Goal: Download file/media

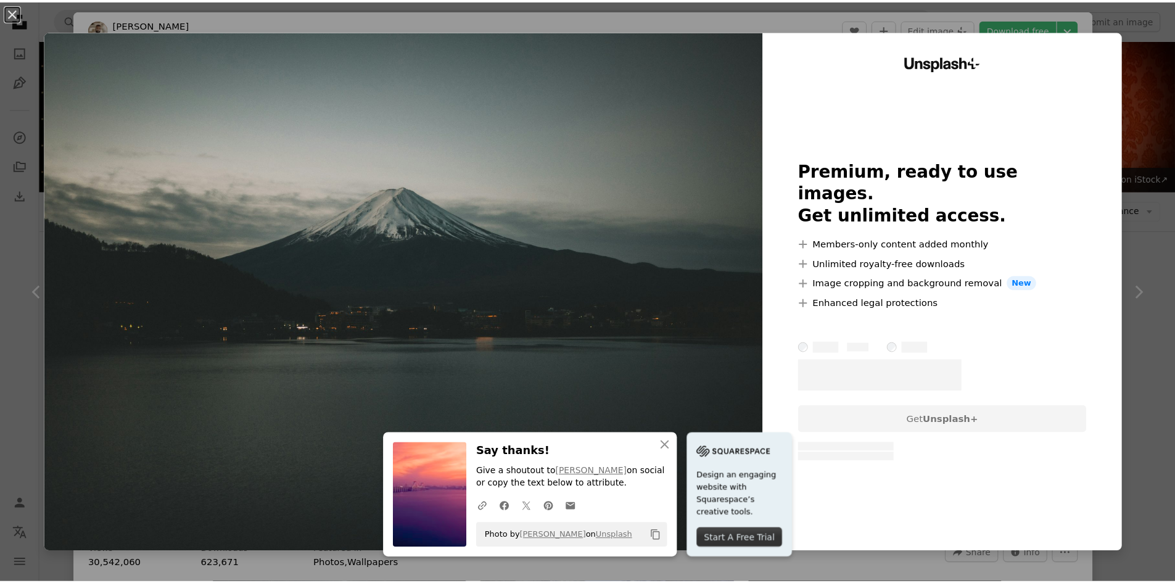
scroll to position [2096, 0]
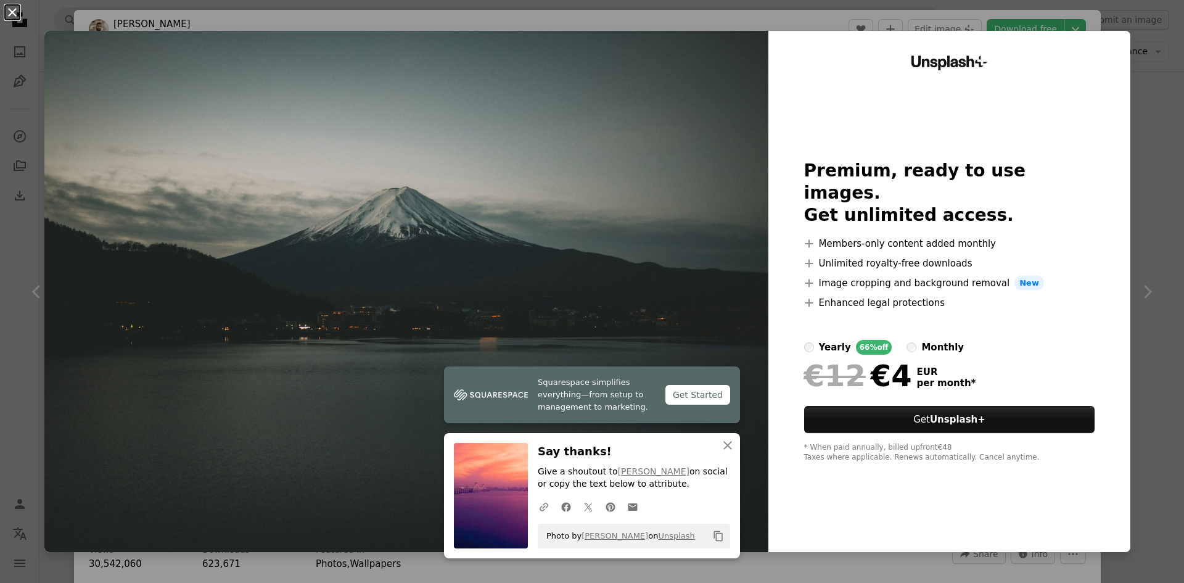
click at [12, 10] on button "An X shape" at bounding box center [12, 12] width 15 height 15
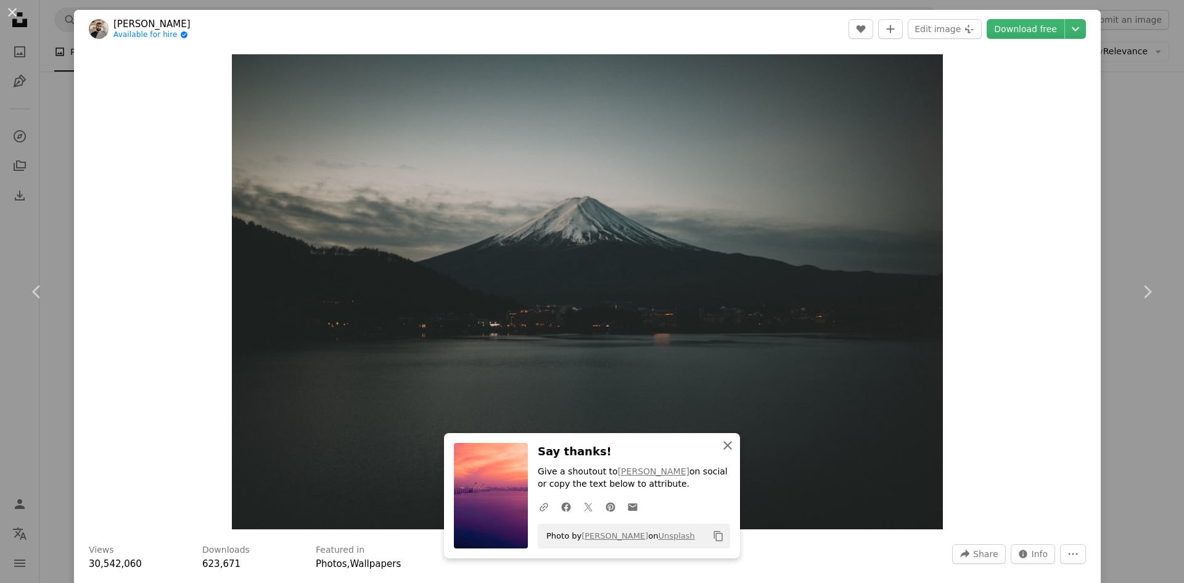
click at [725, 444] on icon "An X shape" at bounding box center [727, 445] width 15 height 15
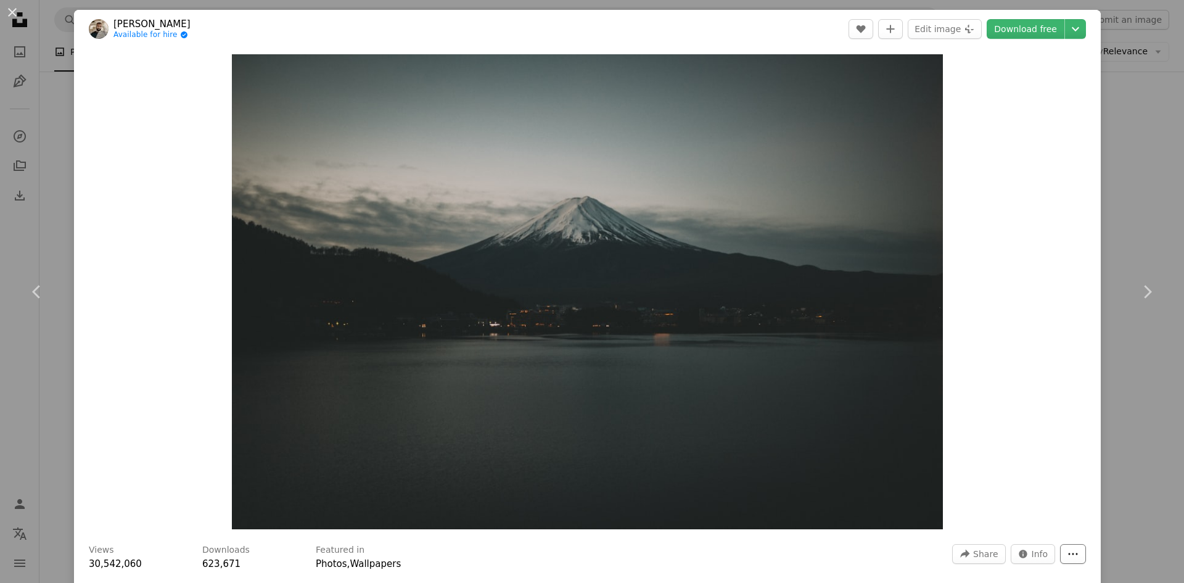
click at [1067, 556] on icon "More Actions" at bounding box center [1072, 553] width 11 height 11
click at [1014, 397] on dialog "An X shape Chevron left Chevron right [PERSON_NAME] Available for hire A checkm…" at bounding box center [592, 291] width 1184 height 583
click at [1068, 26] on icon "Chevron down" at bounding box center [1075, 29] width 20 height 15
click at [1034, 88] on span "Medium ( 1920 x 1281 )" at bounding box center [1013, 82] width 99 height 12
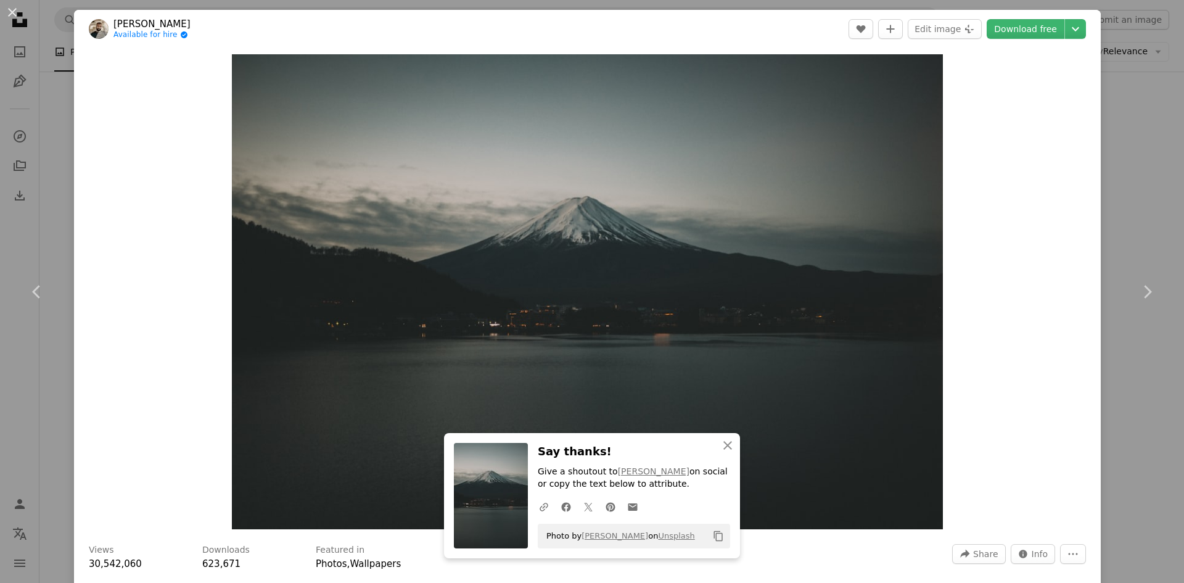
click at [781, 30] on header "[PERSON_NAME] Available for hire A checkmark inside of a circle A heart A plus …" at bounding box center [587, 29] width 1027 height 38
click at [11, 11] on button "An X shape" at bounding box center [12, 12] width 15 height 15
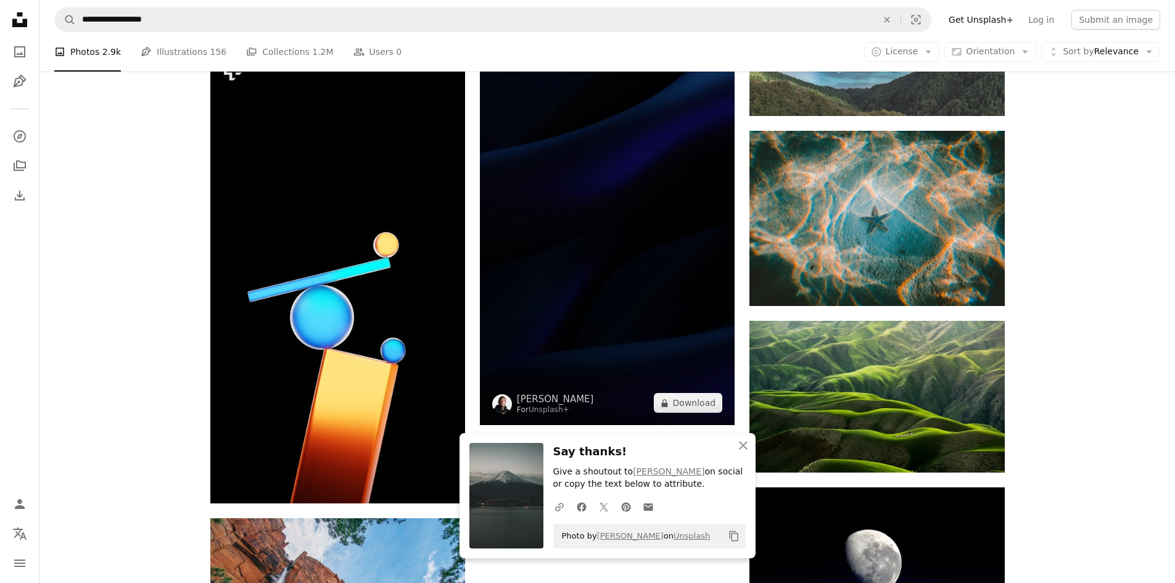
scroll to position [2713, 0]
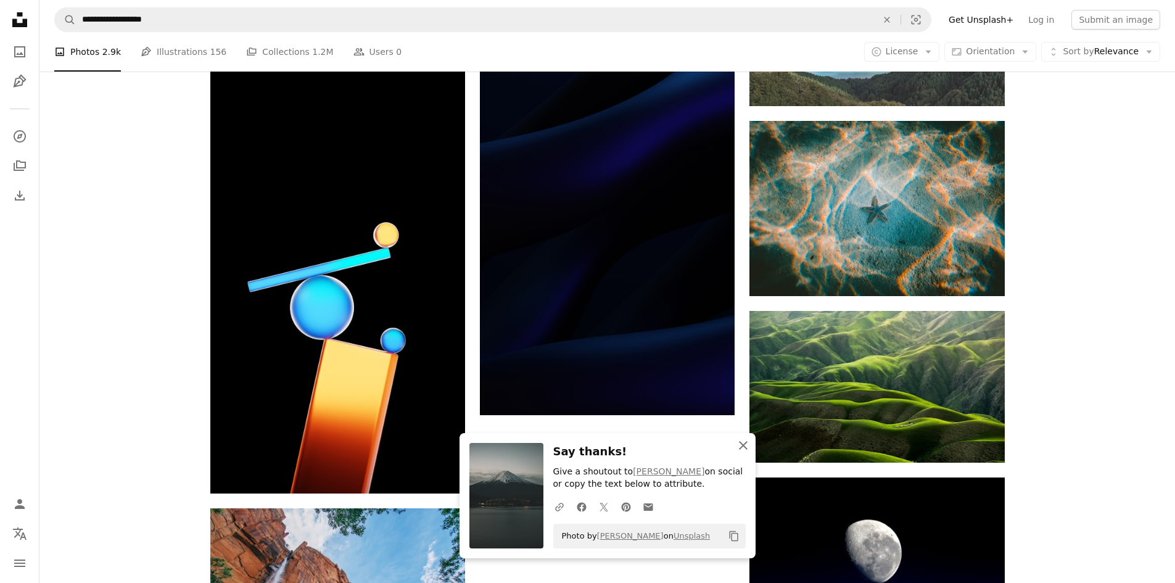
click at [740, 449] on icon "An X shape" at bounding box center [743, 445] width 15 height 15
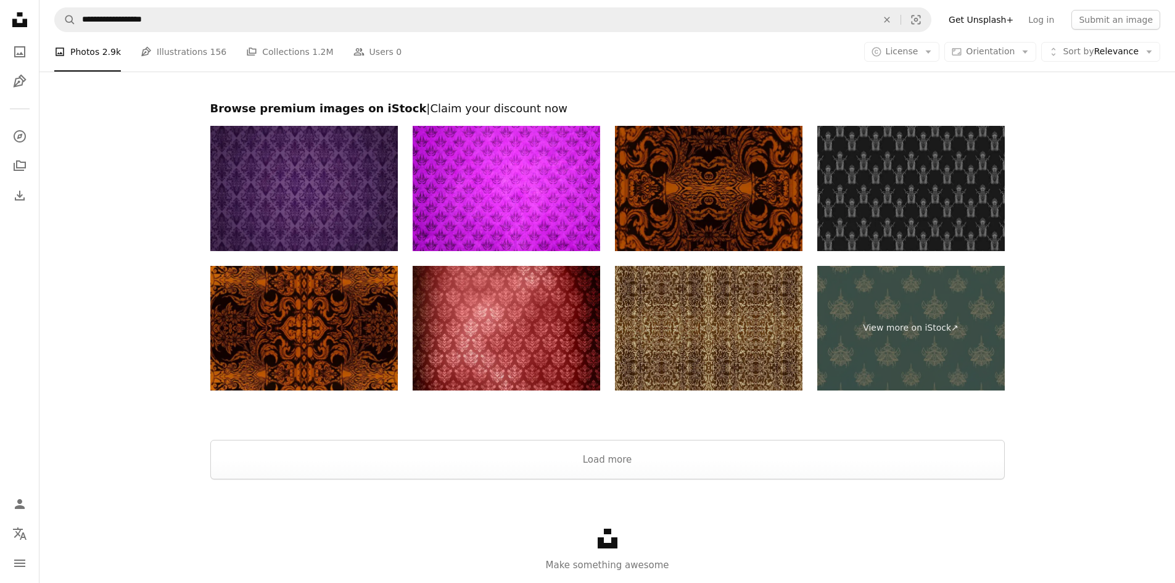
scroll to position [3515, 0]
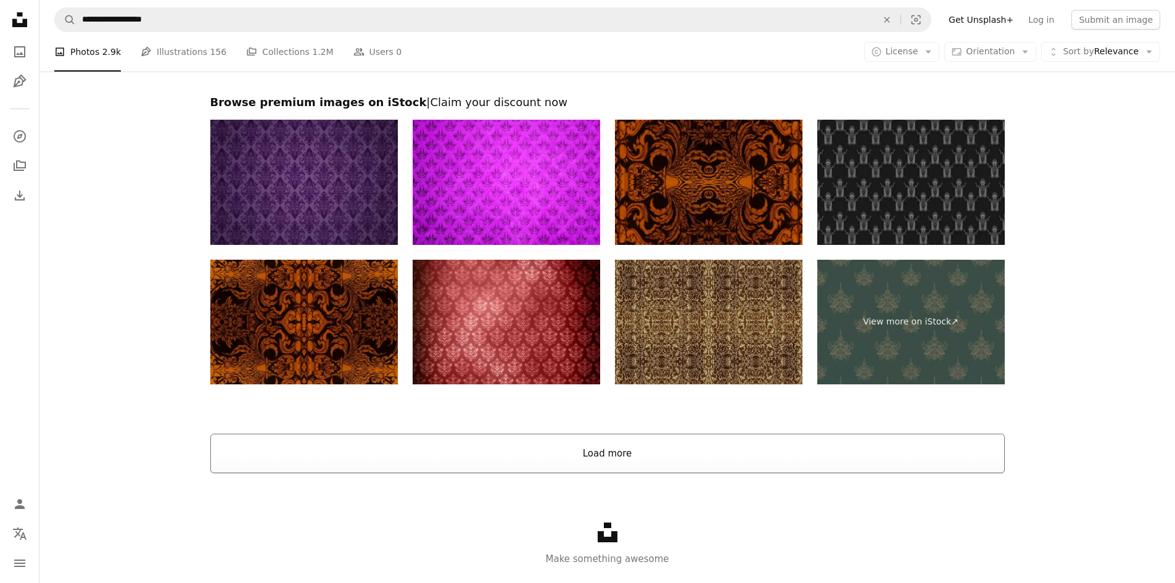
drag, startPoint x: 665, startPoint y: 318, endPoint x: 676, endPoint y: 445, distance: 127.6
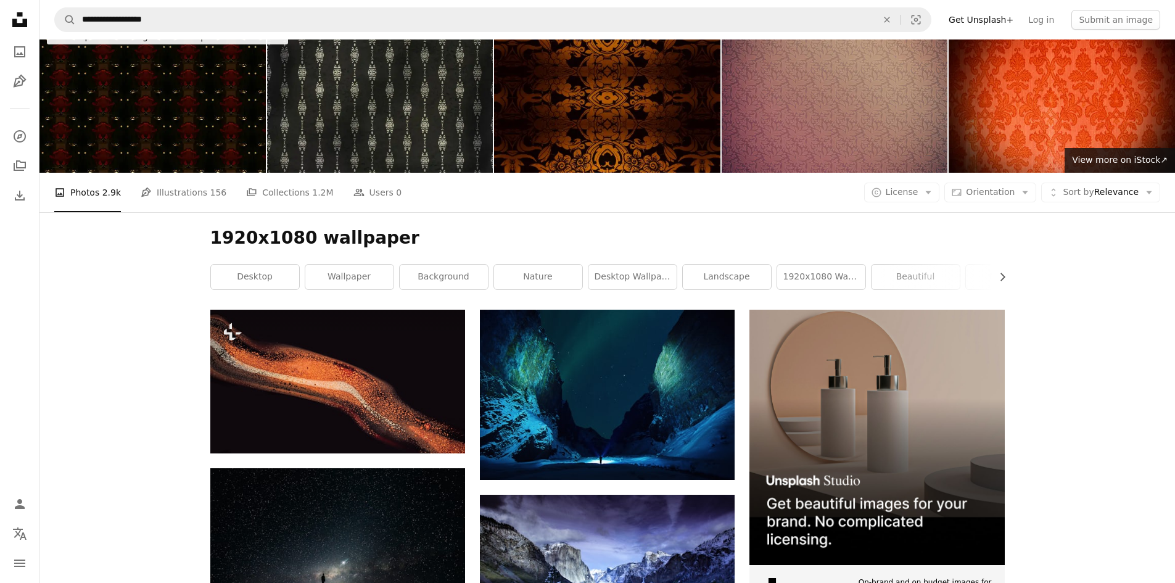
scroll to position [0, 0]
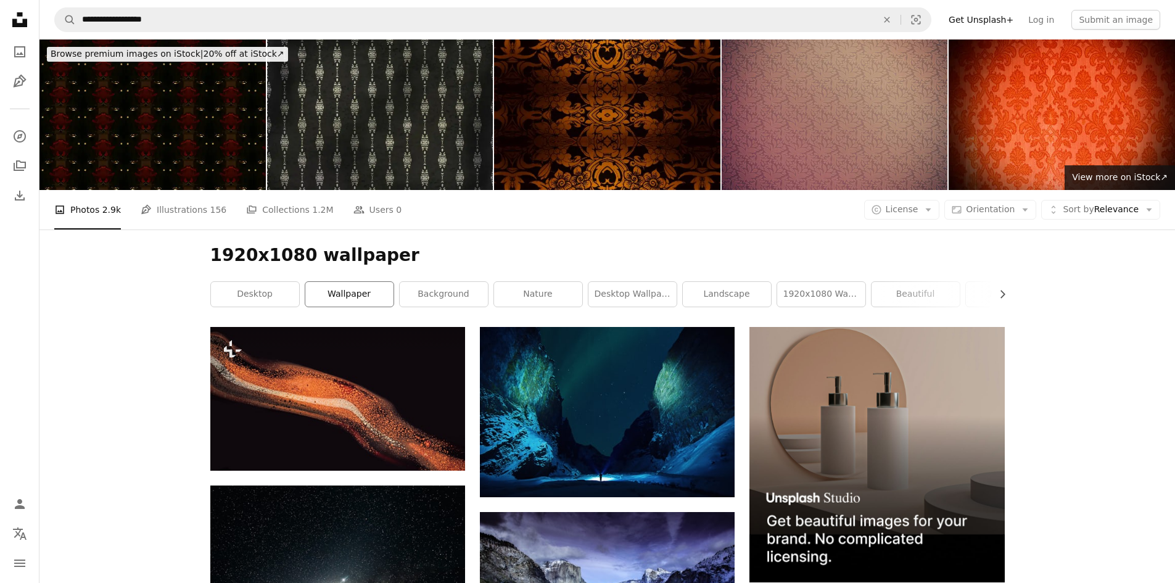
click at [353, 292] on link "wallpaper" at bounding box center [349, 294] width 88 height 25
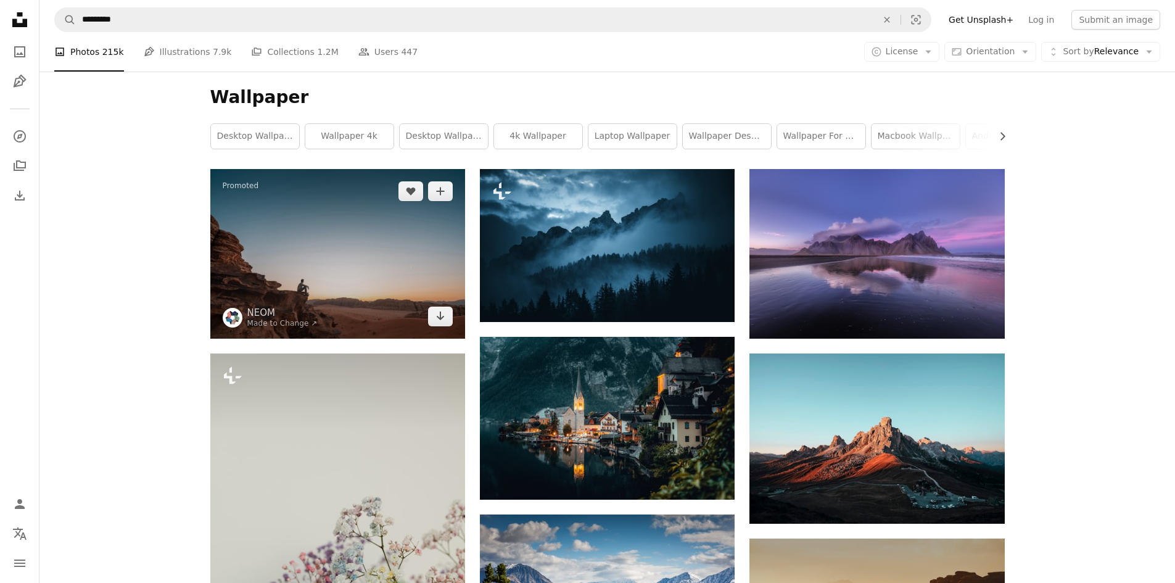
click at [345, 294] on img at bounding box center [337, 254] width 255 height 170
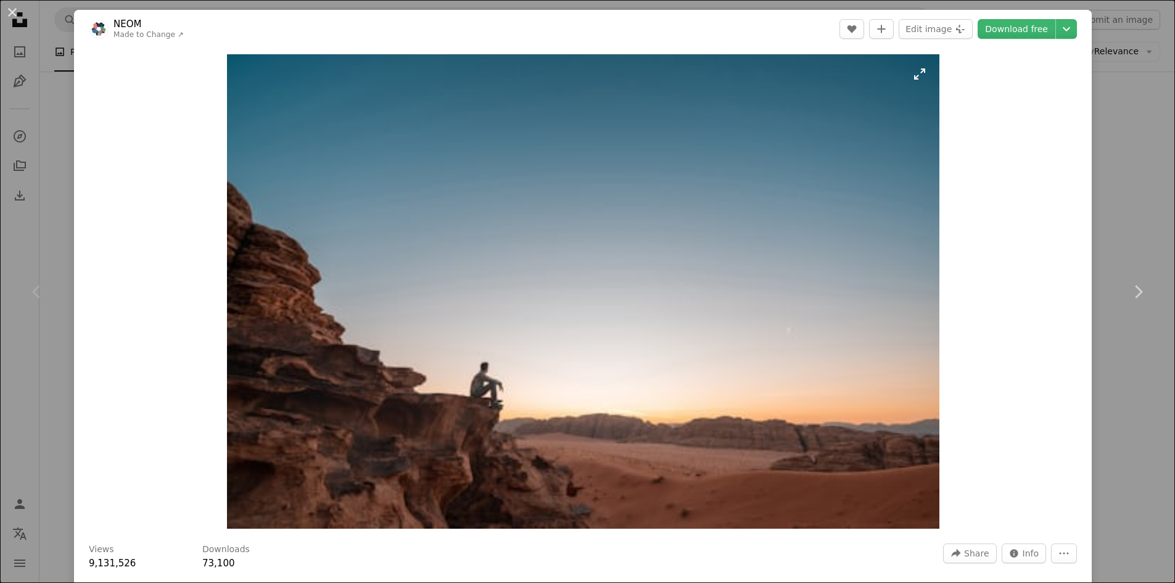
click at [359, 292] on img "Zoom in on this image" at bounding box center [583, 291] width 712 height 474
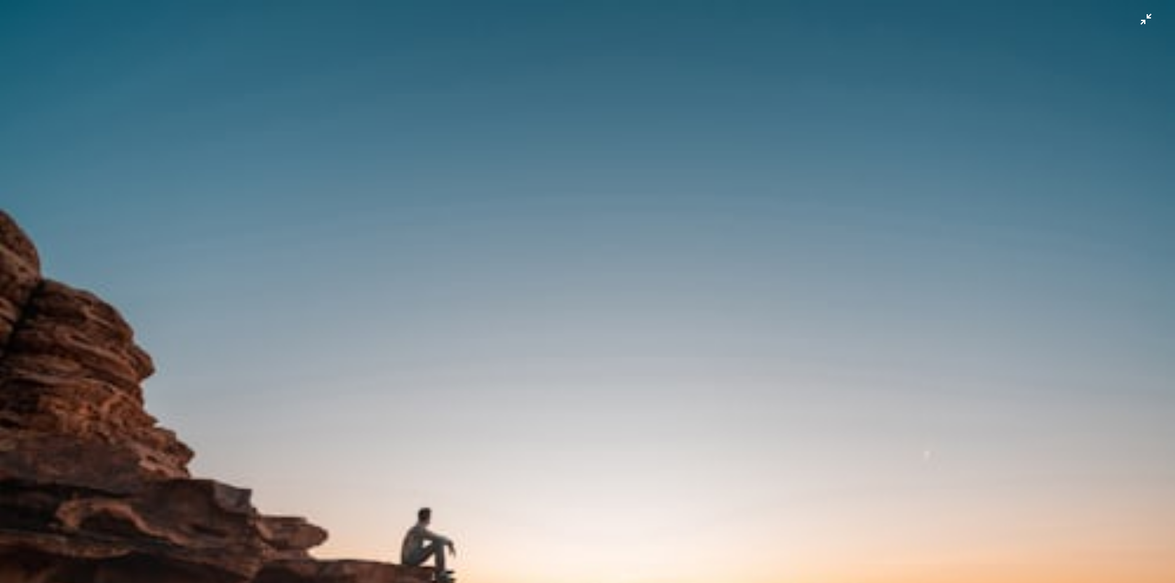
click at [263, 291] on img "Zoom out on this image" at bounding box center [587, 390] width 1176 height 783
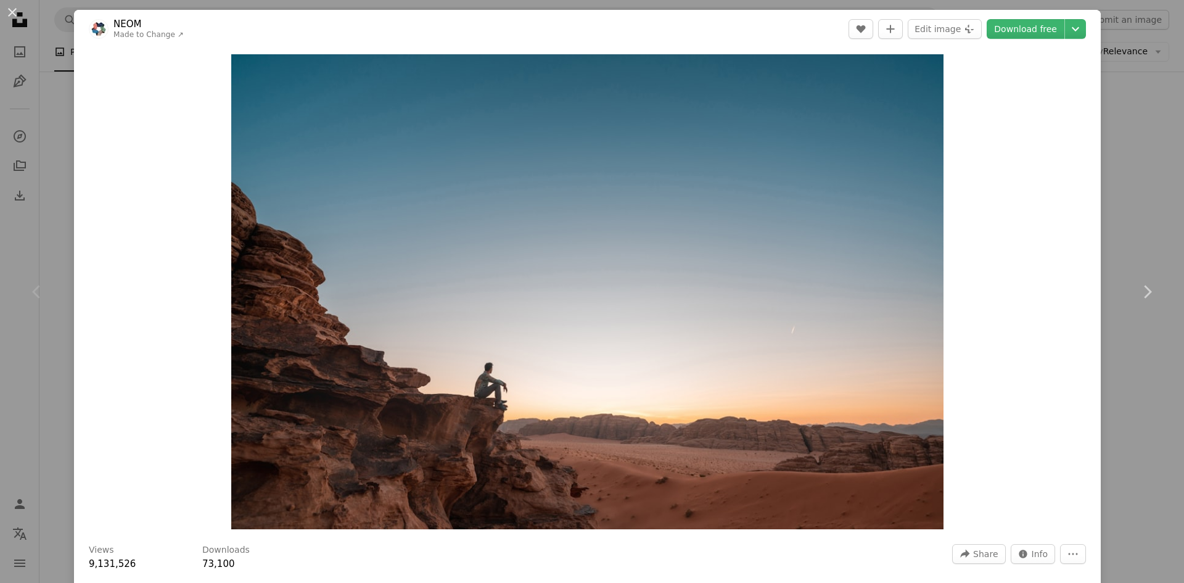
click at [1138, 47] on div "An X shape Chevron left Chevron right NEOM Made to Change ↗ A heart A plus sign…" at bounding box center [592, 291] width 1184 height 583
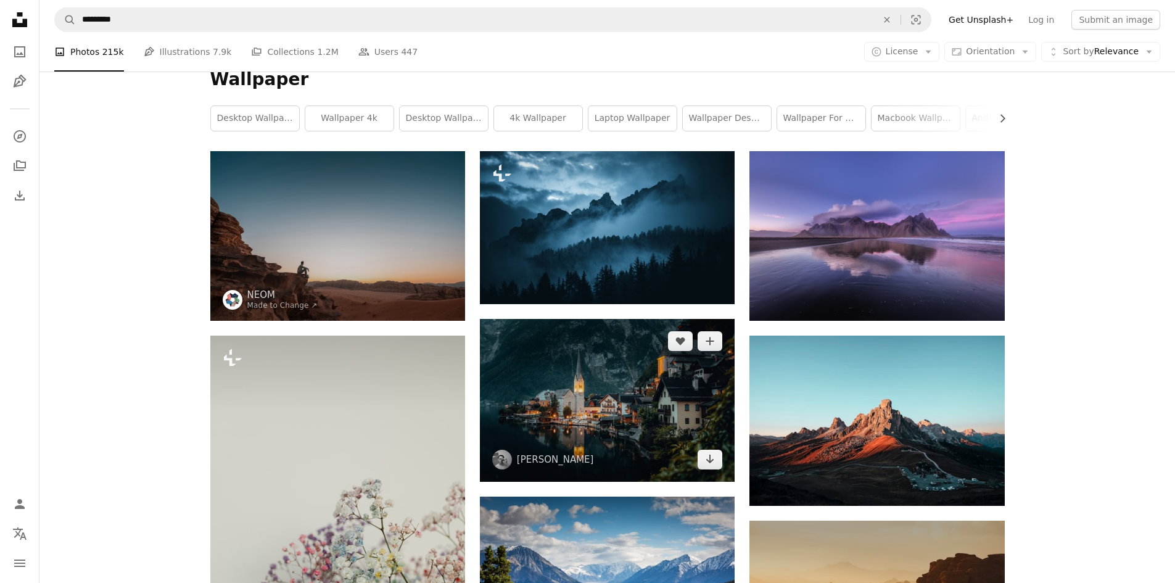
scroll to position [62, 0]
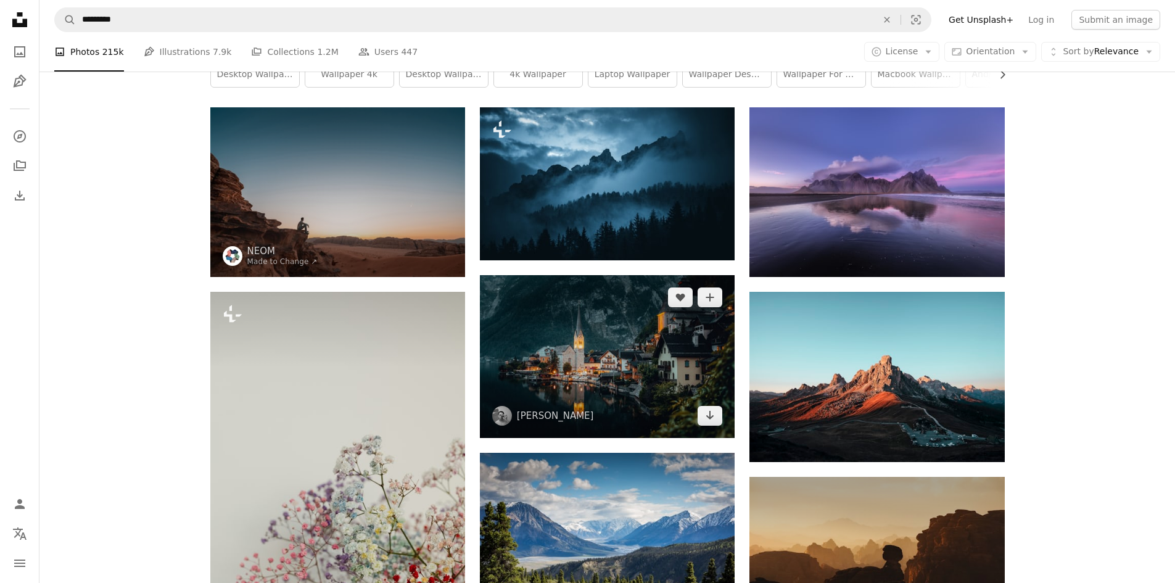
click at [626, 384] on img at bounding box center [607, 356] width 255 height 163
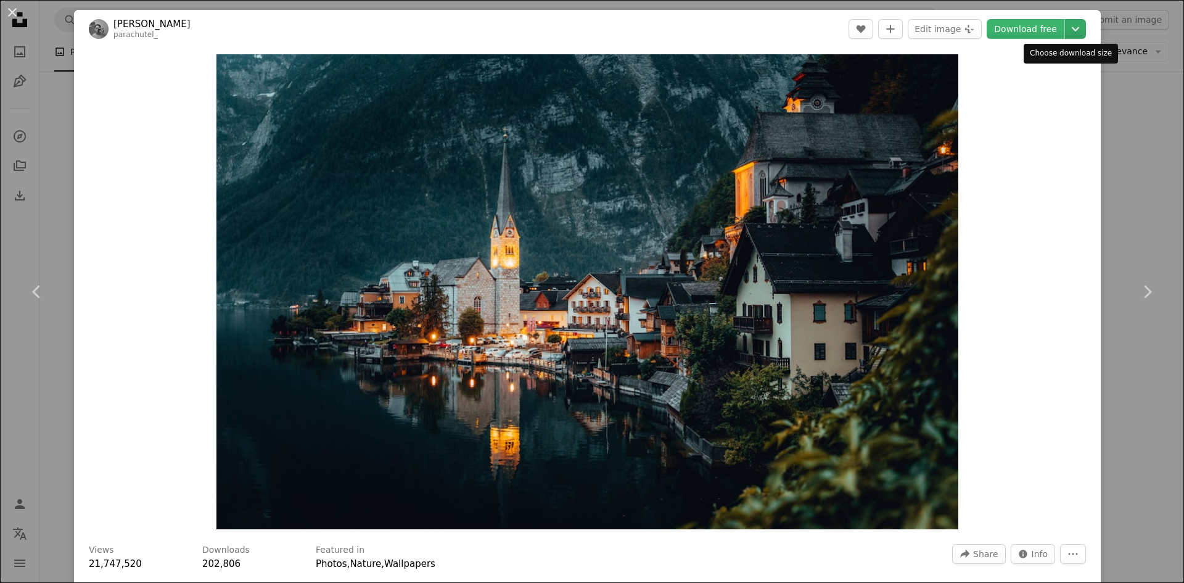
click at [1067, 35] on icon "Chevron down" at bounding box center [1075, 29] width 20 height 15
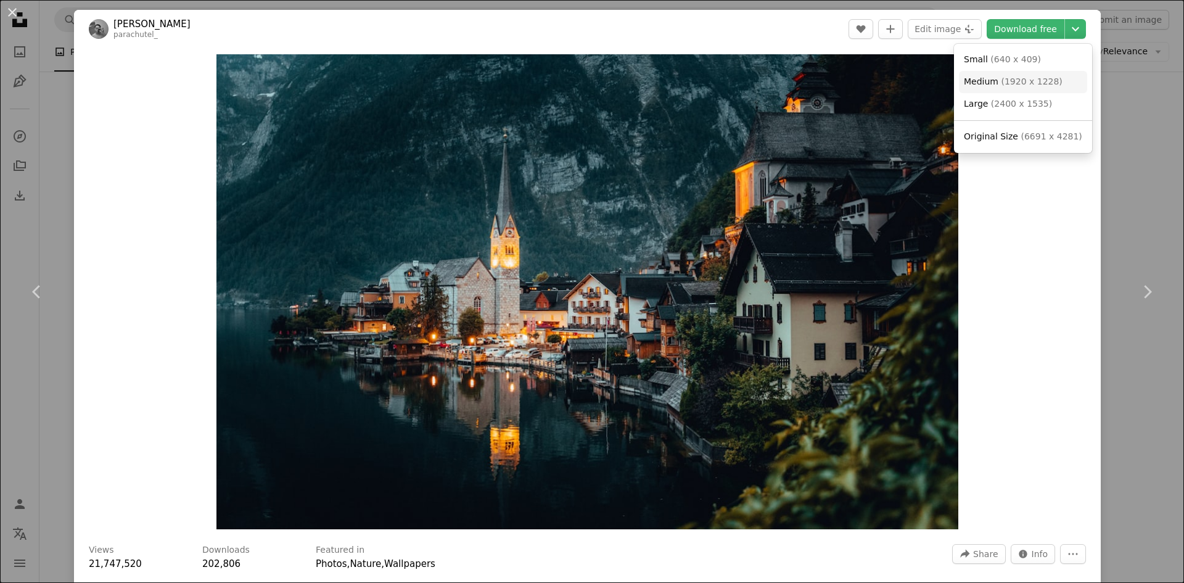
click at [1038, 88] on link "Medium ( 1920 x 1228 )" at bounding box center [1023, 82] width 128 height 22
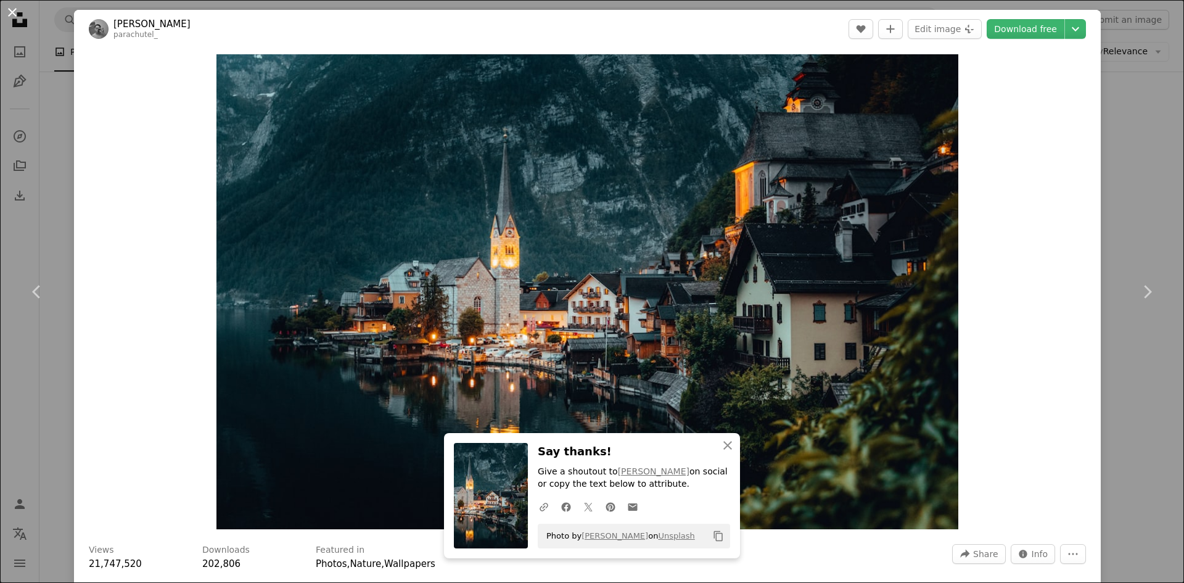
click at [11, 9] on button "An X shape" at bounding box center [12, 12] width 15 height 15
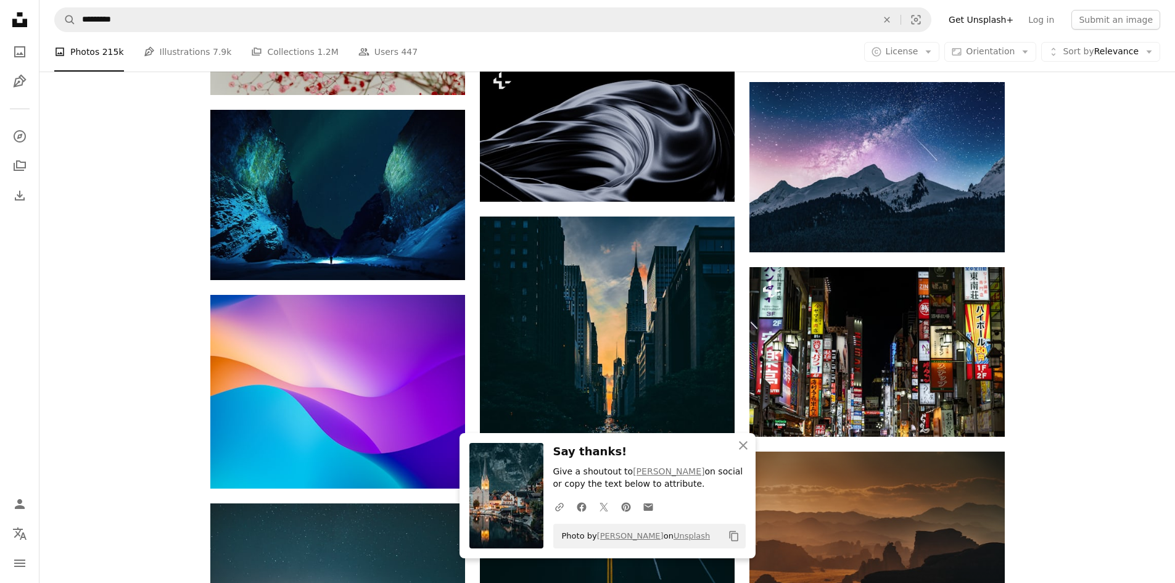
scroll to position [740, 0]
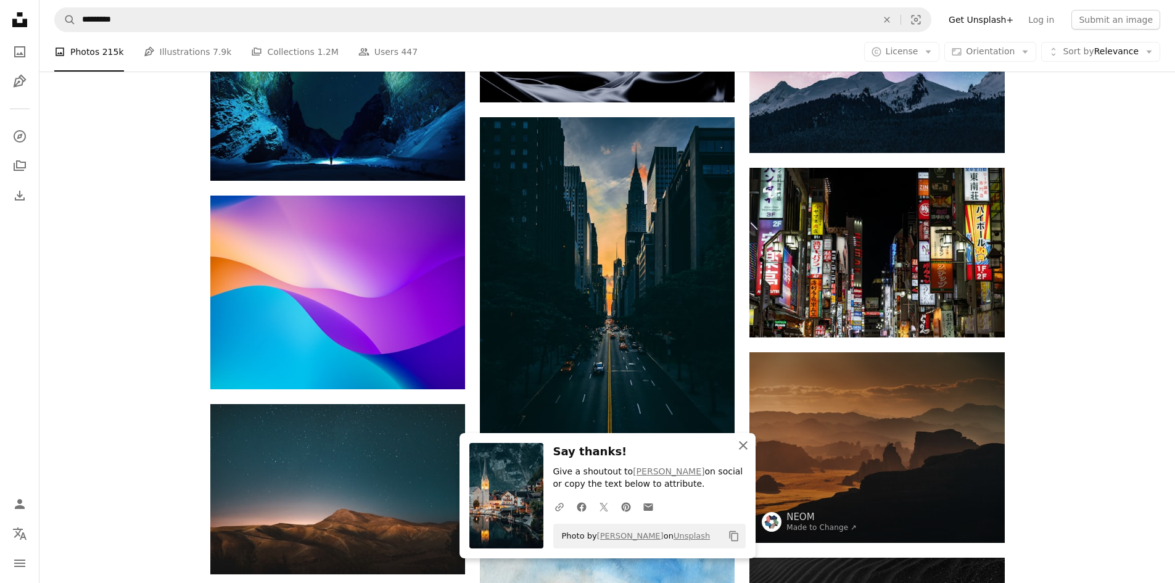
click at [739, 441] on icon "button" at bounding box center [743, 445] width 9 height 9
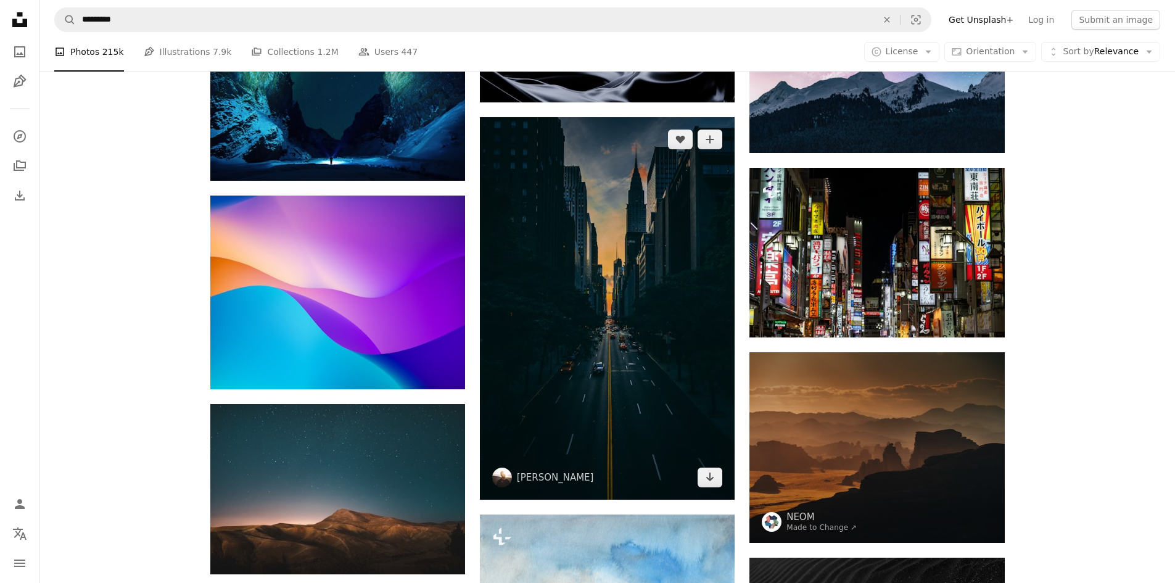
click at [631, 353] on img at bounding box center [607, 308] width 255 height 382
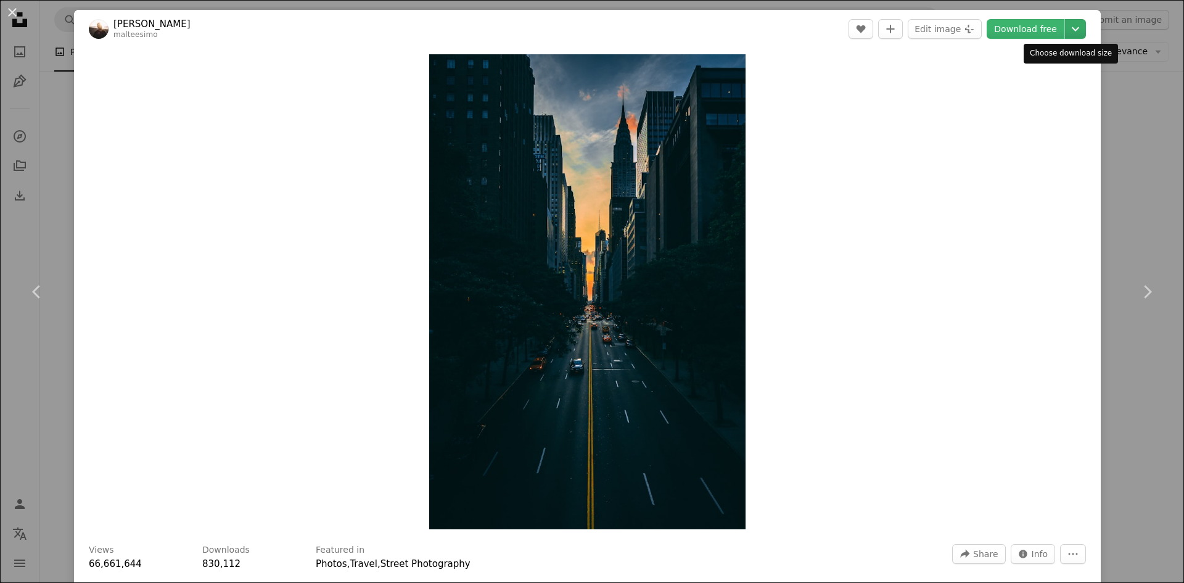
click at [1067, 26] on icon "Chevron down" at bounding box center [1075, 29] width 20 height 15
click at [1073, 27] on icon "Chevron down" at bounding box center [1075, 29] width 20 height 15
click at [20, 13] on button "An X shape" at bounding box center [12, 12] width 15 height 15
